Goal: Task Accomplishment & Management: Manage account settings

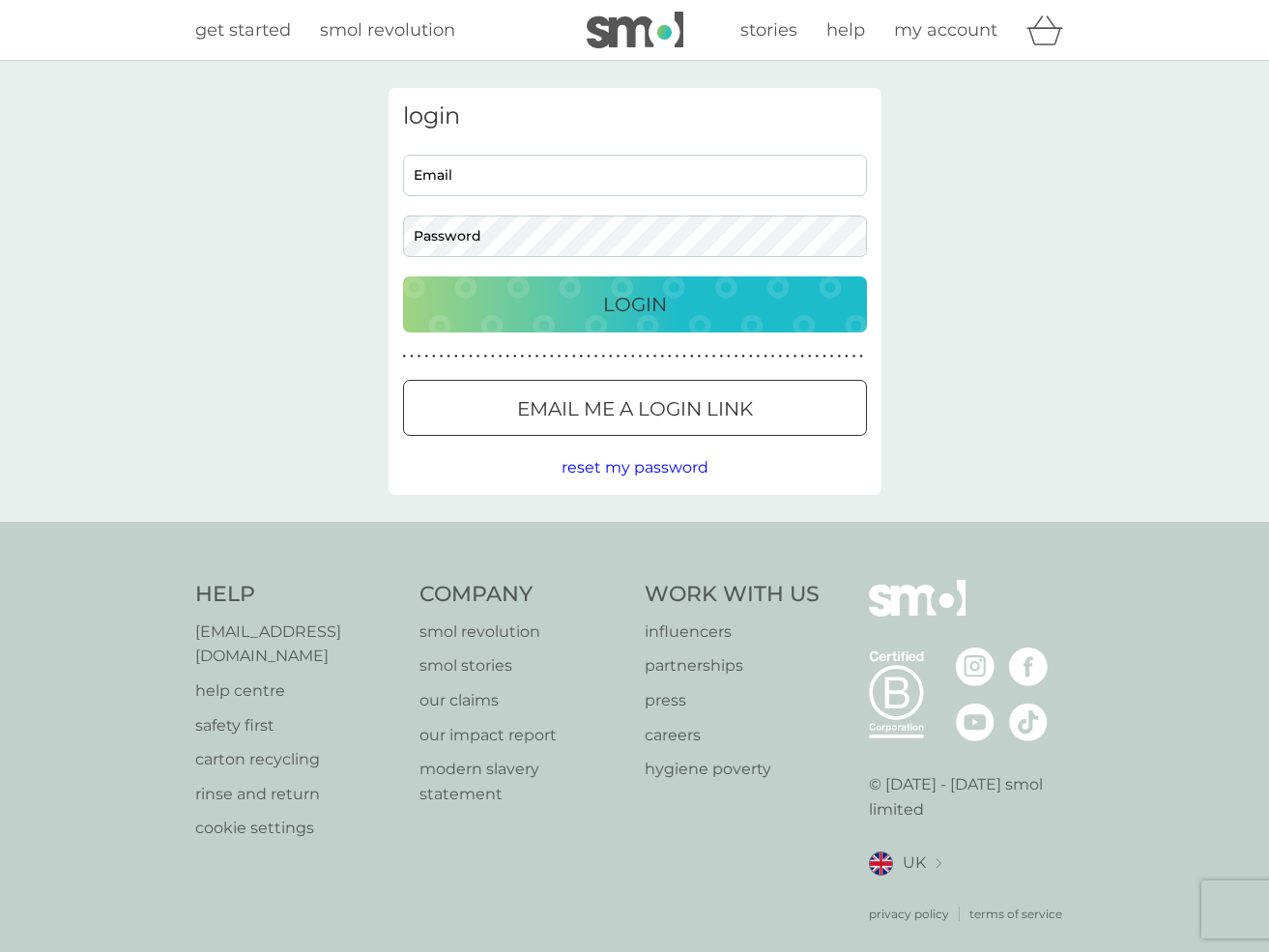
type input "alisonrmatthews@hotmail.com"
click at [525, 296] on div "Login" at bounding box center [634, 304] width 425 height 31
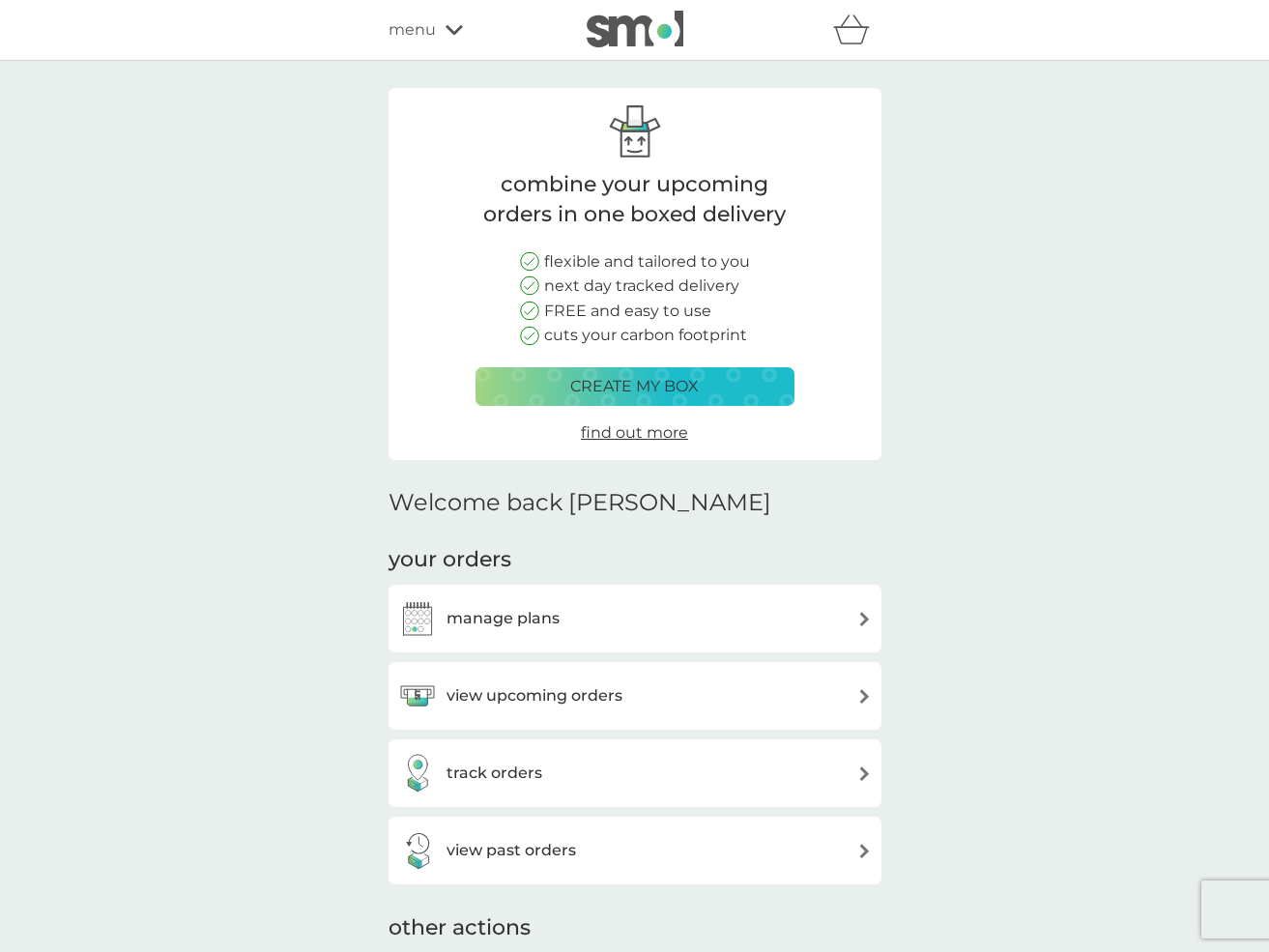
click at [664, 704] on div "view upcoming orders" at bounding box center [635, 696] width 474 height 39
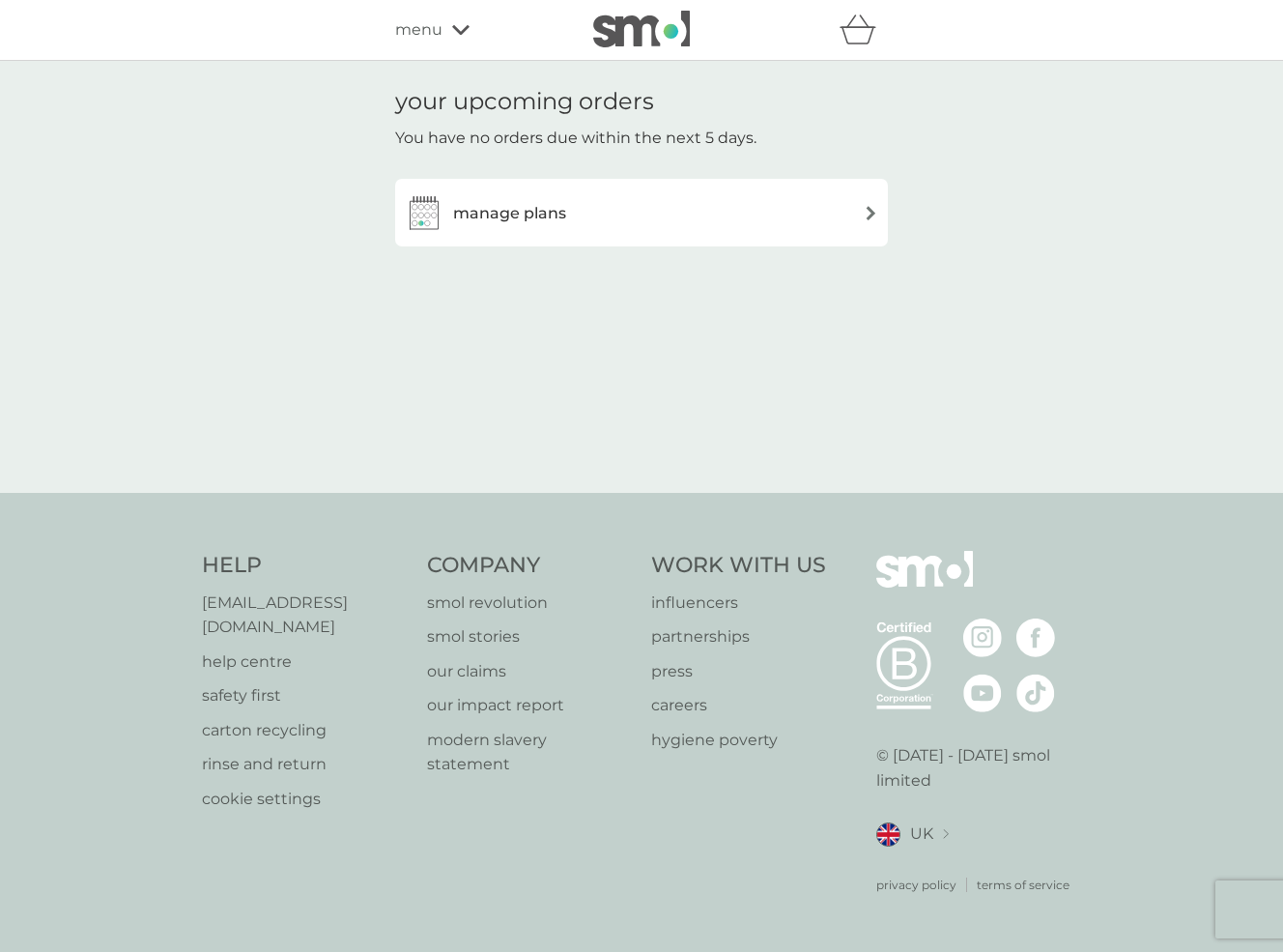
click at [600, 229] on div "manage plans" at bounding box center [641, 212] width 473 height 39
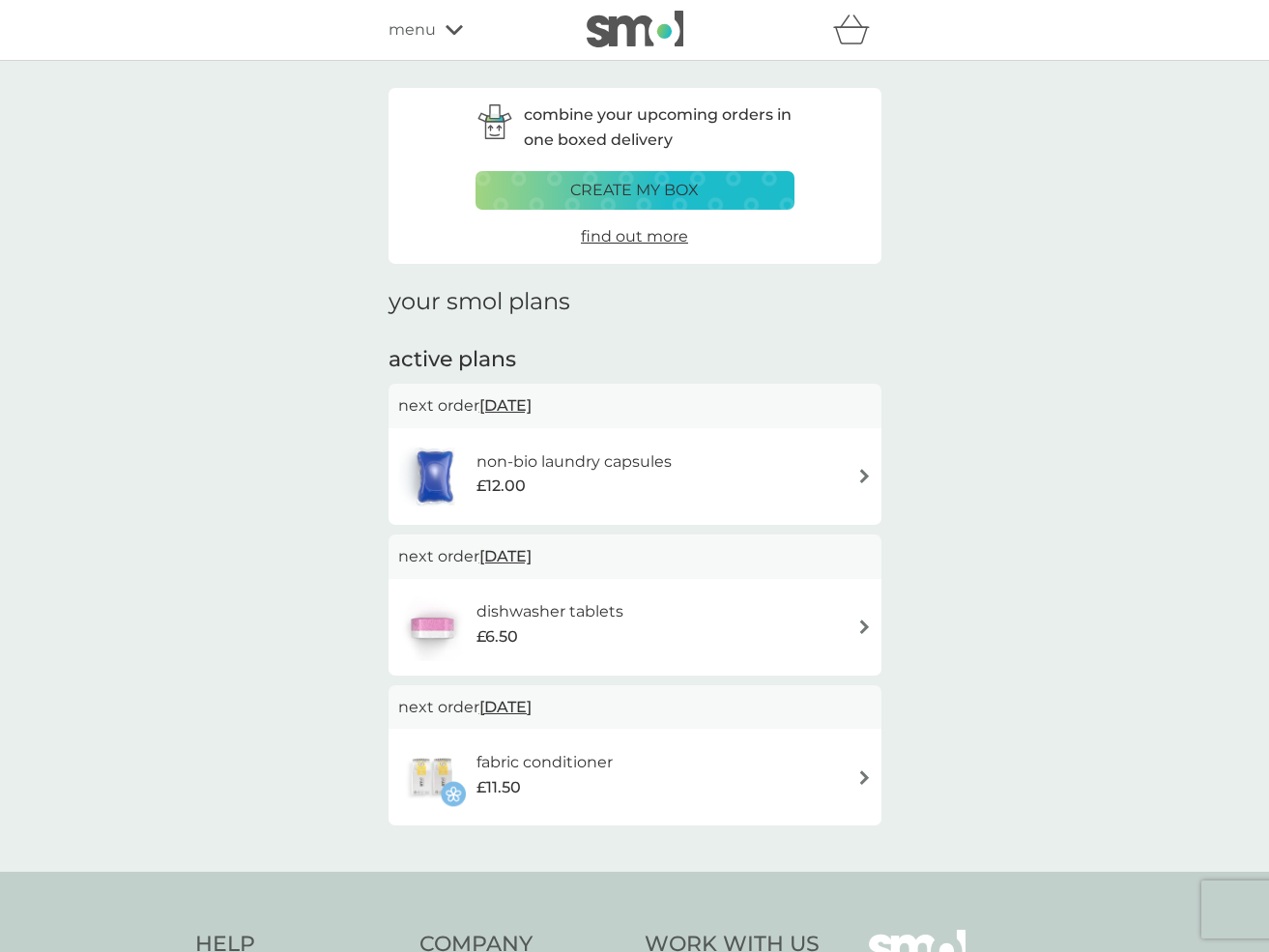
click at [656, 623] on div "dishwasher tablets £6.50" at bounding box center [635, 627] width 474 height 67
